Goal: Information Seeking & Learning: Learn about a topic

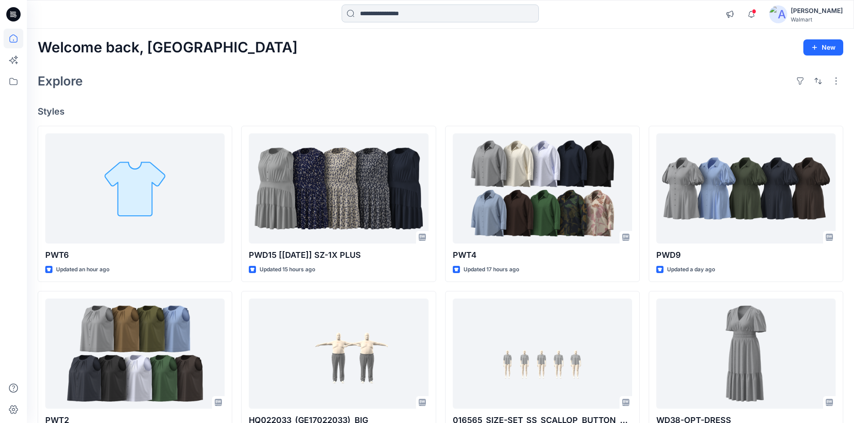
click at [380, 19] on input at bounding box center [439, 13] width 197 height 18
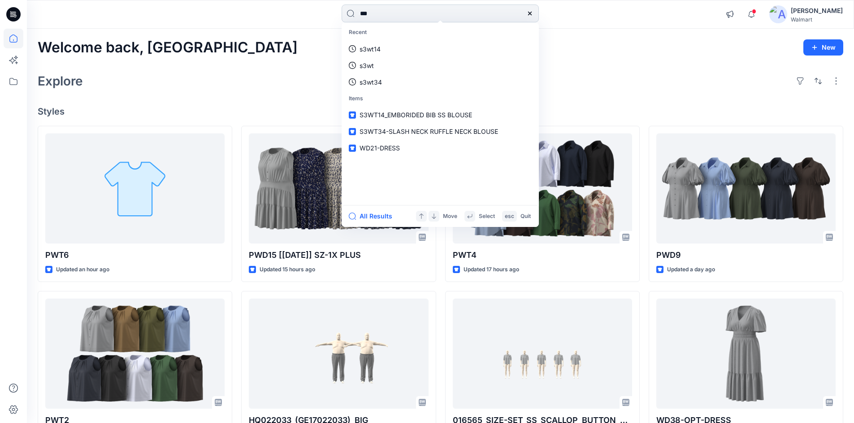
type input "***"
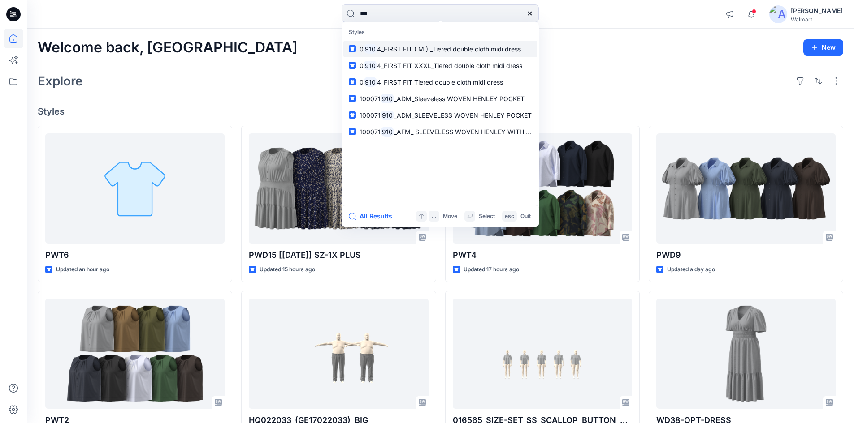
click at [390, 52] on span "4_FIRST FIT ( M ) _Tiered double cloth midi dress" at bounding box center [449, 49] width 144 height 8
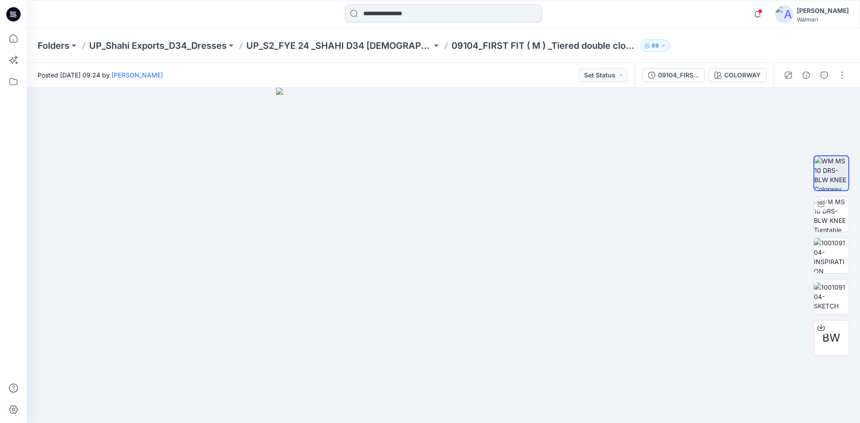
click at [449, 19] on input at bounding box center [443, 13] width 197 height 18
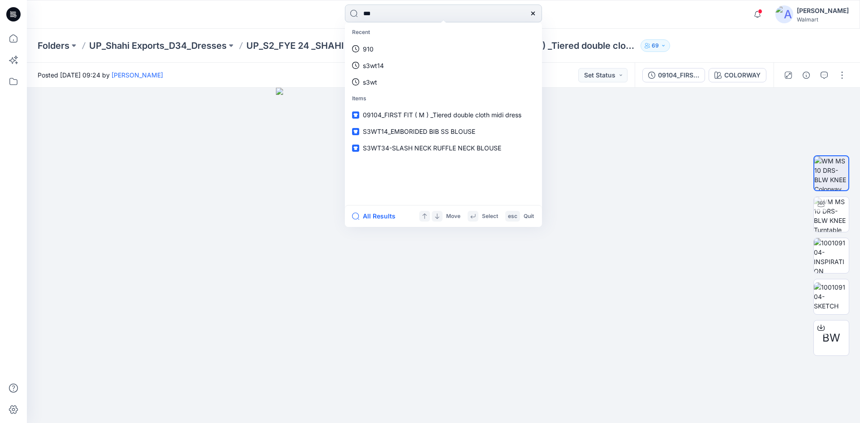
type input "***"
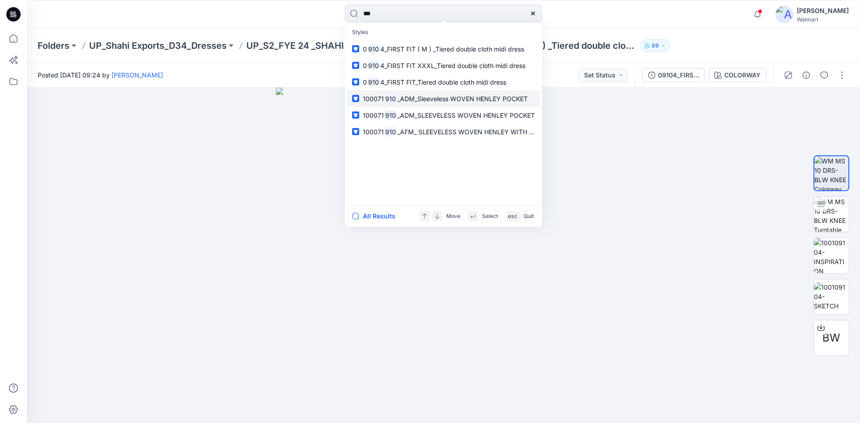
click at [404, 100] on span "_ADM_Sleeveless WOVEN HENLEY POCKET" at bounding box center [462, 99] width 130 height 8
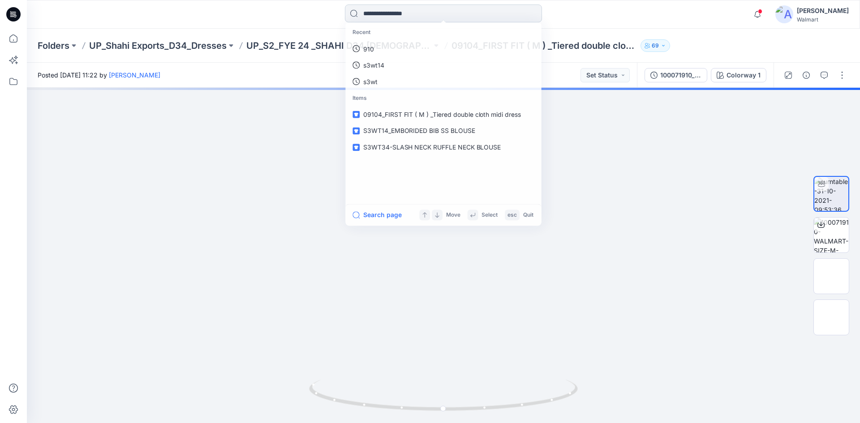
click at [421, 20] on input at bounding box center [443, 13] width 197 height 18
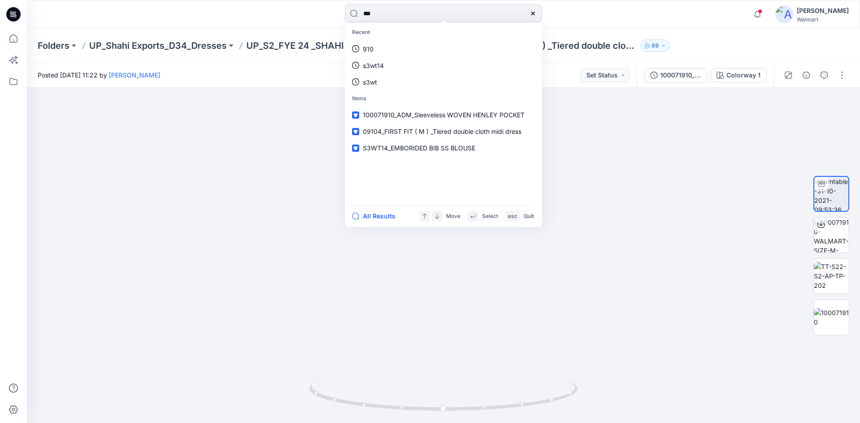
type input "***"
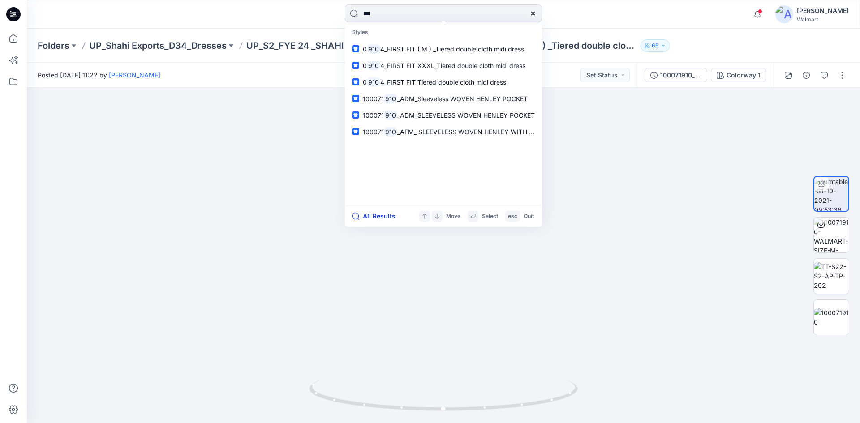
click at [377, 215] on button "All Results" at bounding box center [376, 216] width 49 height 11
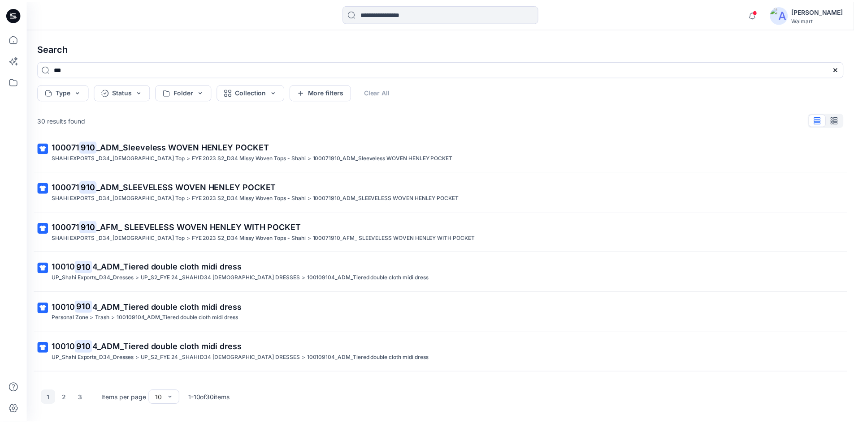
scroll to position [134, 0]
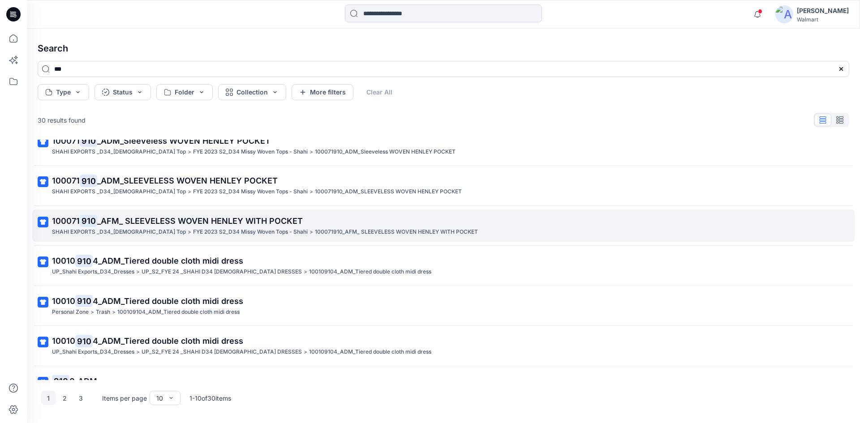
click at [359, 216] on p "100071 910 _AFM_ SLEEVELESS WOVEN HENLEY WITH POCKET" at bounding box center [442, 221] width 781 height 13
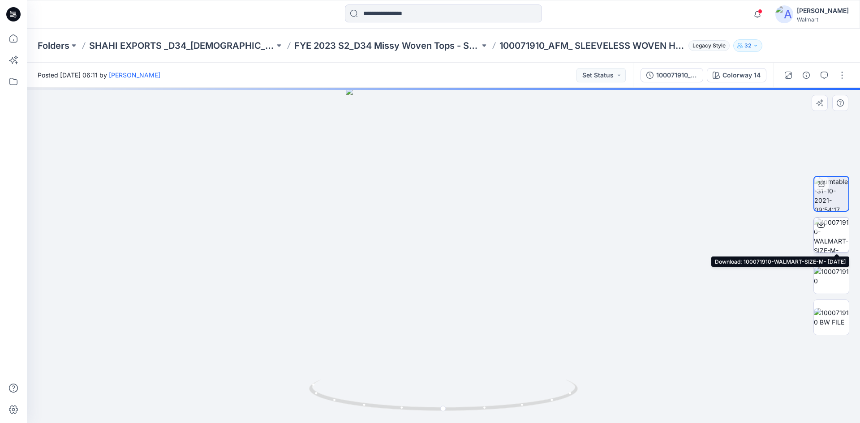
click at [822, 223] on icon at bounding box center [821, 224] width 7 height 7
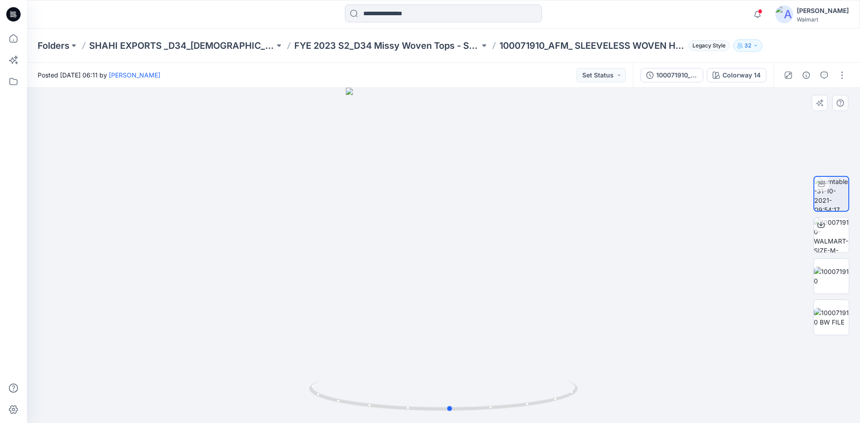
drag, startPoint x: 418, startPoint y: 409, endPoint x: 693, endPoint y: 372, distance: 278.1
click at [693, 372] on div at bounding box center [443, 256] width 833 height 336
drag, startPoint x: 535, startPoint y: 241, endPoint x: 537, endPoint y: 264, distance: 23.4
click at [537, 264] on img at bounding box center [444, 154] width 502 height 537
click at [8, 15] on icon at bounding box center [13, 14] width 14 height 14
